Goal: Task Accomplishment & Management: Use online tool/utility

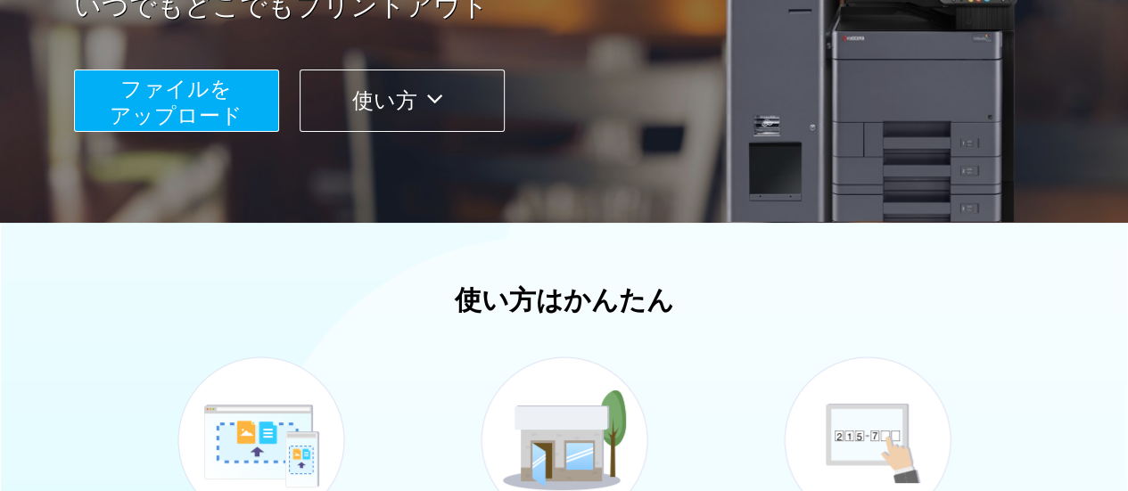
click at [237, 108] on span "ファイルを ​​アップロード" at bounding box center [176, 102] width 133 height 51
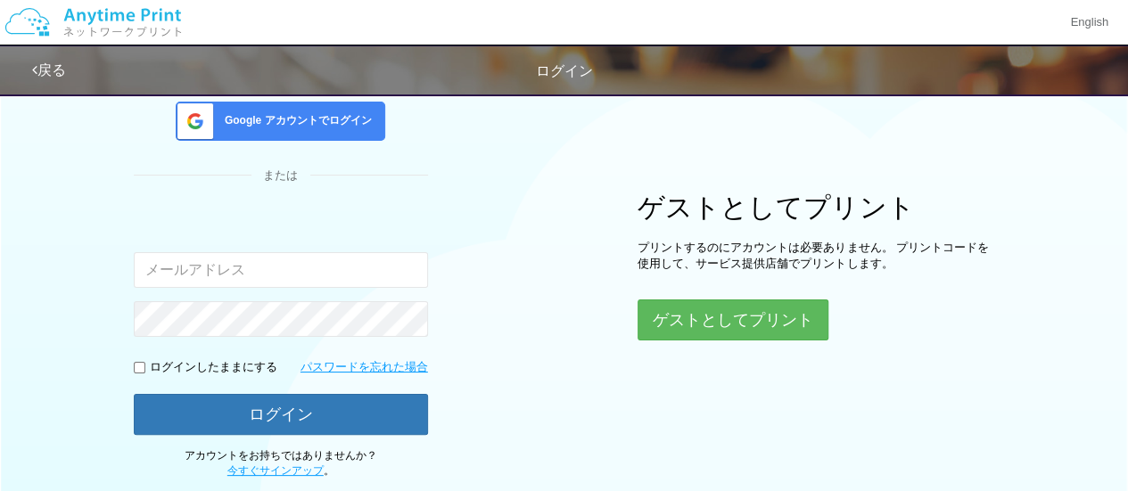
scroll to position [255, 0]
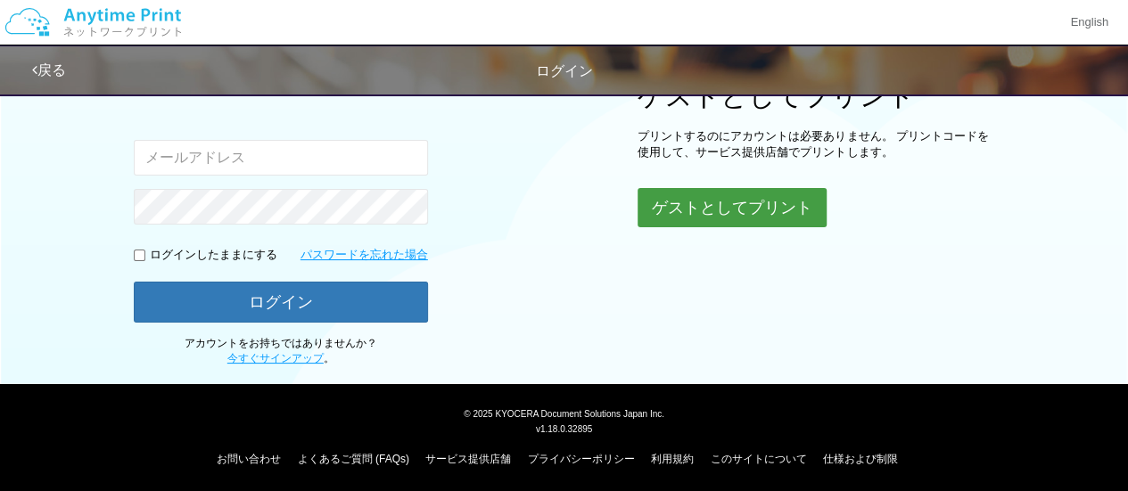
click at [683, 203] on button "ゲストとしてプリント" at bounding box center [731, 207] width 189 height 39
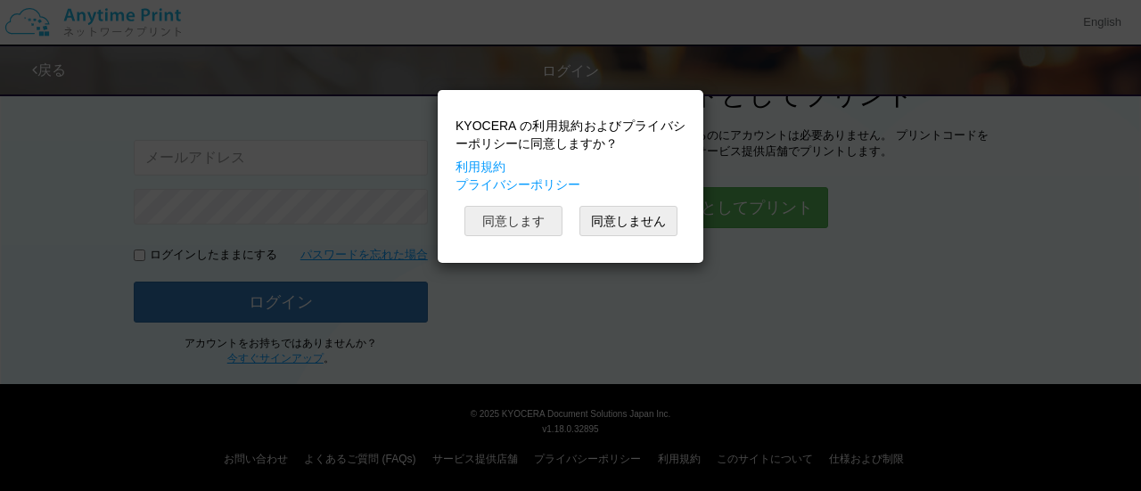
click at [518, 213] on button "同意します" at bounding box center [513, 221] width 98 height 30
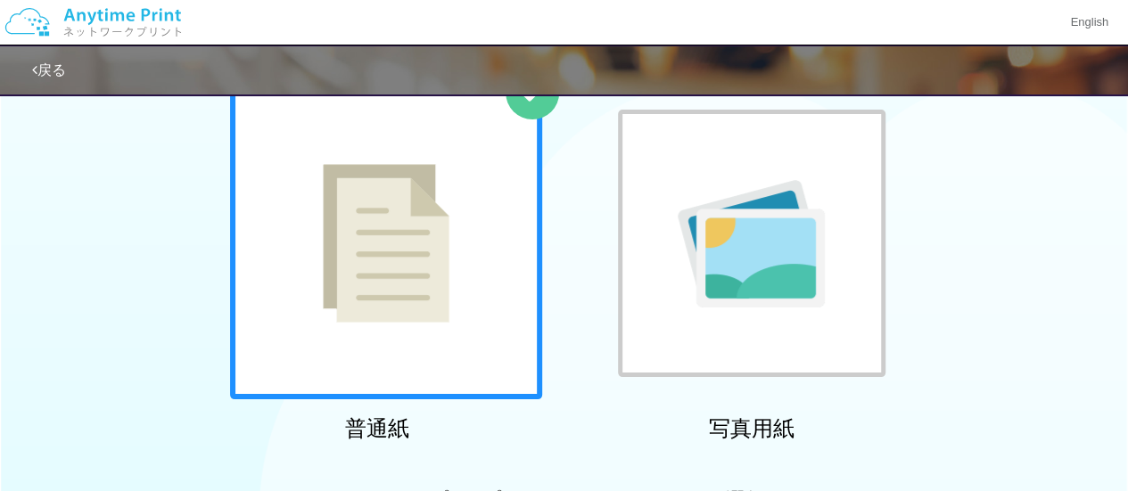
scroll to position [255, 0]
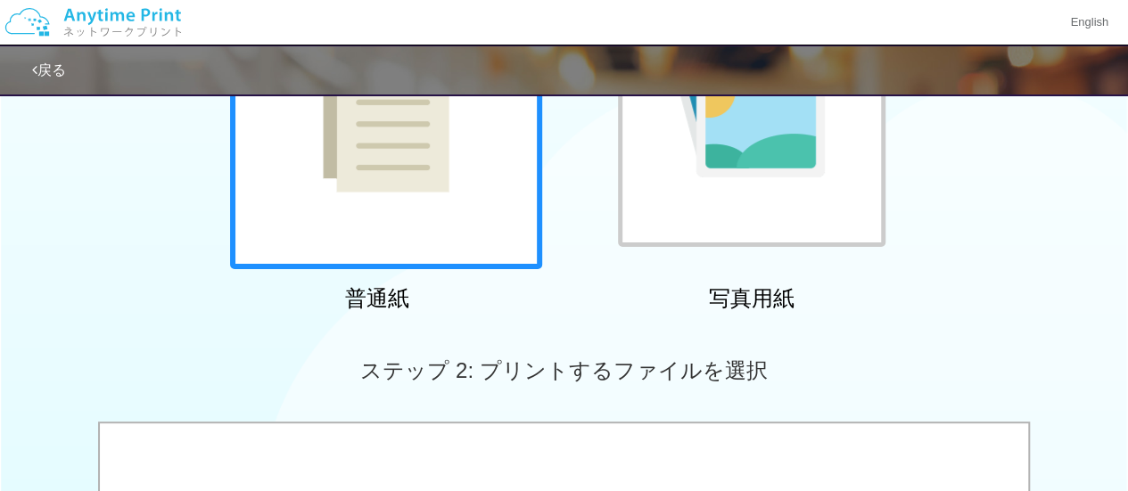
click at [517, 213] on div at bounding box center [386, 113] width 312 height 312
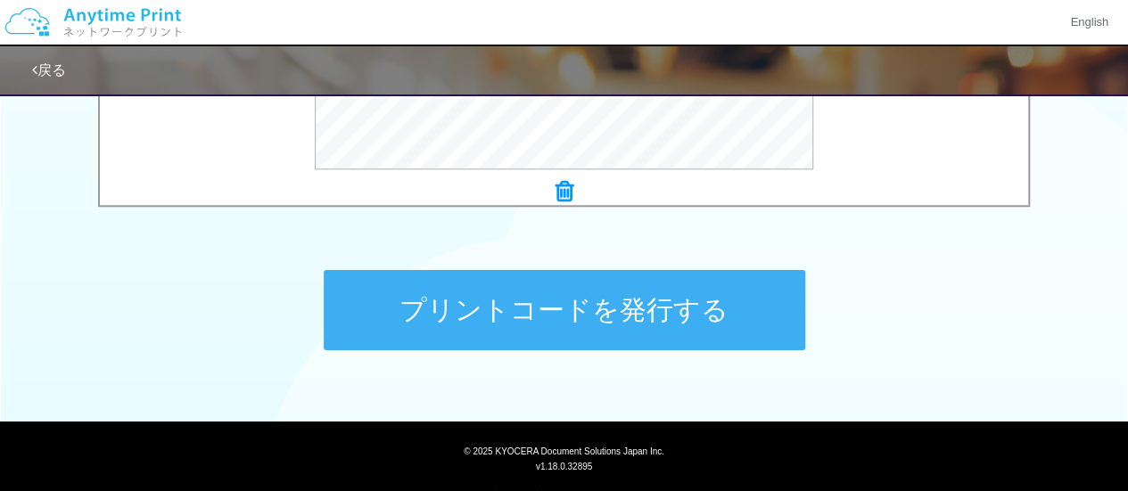
scroll to position [864, 0]
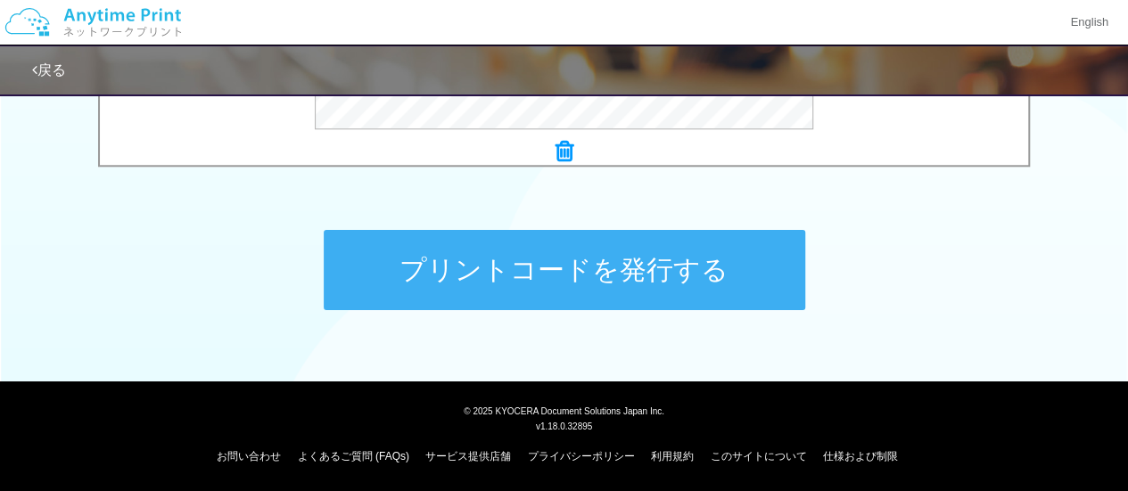
click at [505, 256] on button "プリントコードを発行する" at bounding box center [564, 270] width 481 height 80
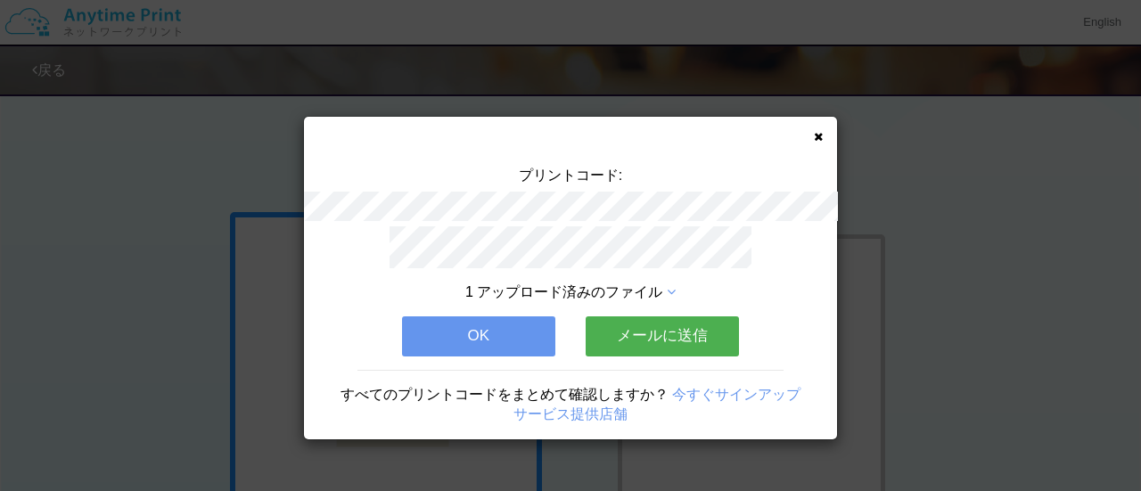
click at [661, 322] on button "メールに送信" at bounding box center [662, 335] width 153 height 39
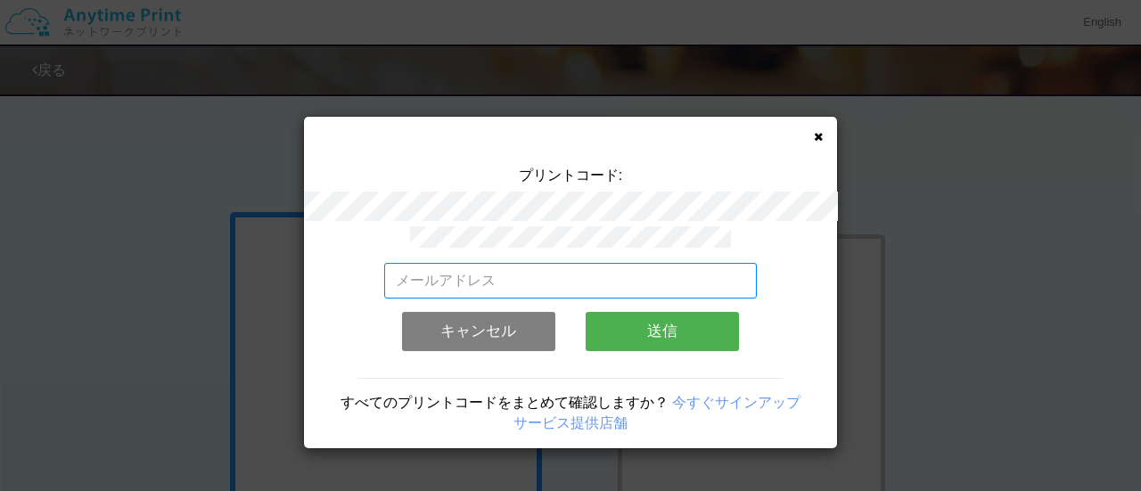
click at [585, 272] on input "email" at bounding box center [571, 281] width 374 height 36
type input "[EMAIL_ADDRESS][DOMAIN_NAME]"
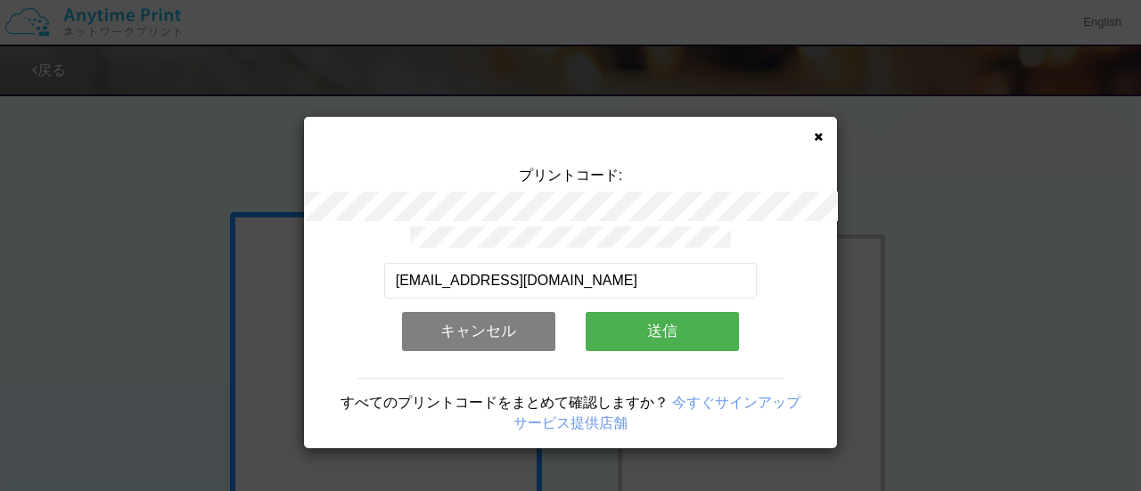
click at [622, 325] on button "送信" at bounding box center [662, 331] width 153 height 39
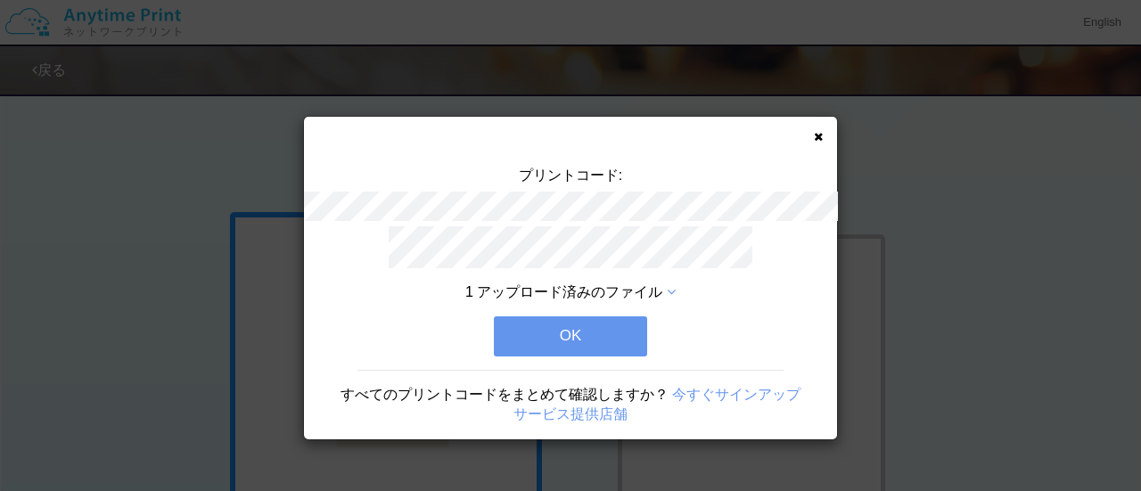
click at [599, 335] on button "OK" at bounding box center [570, 335] width 153 height 39
